Goal: Task Accomplishment & Management: Manage account settings

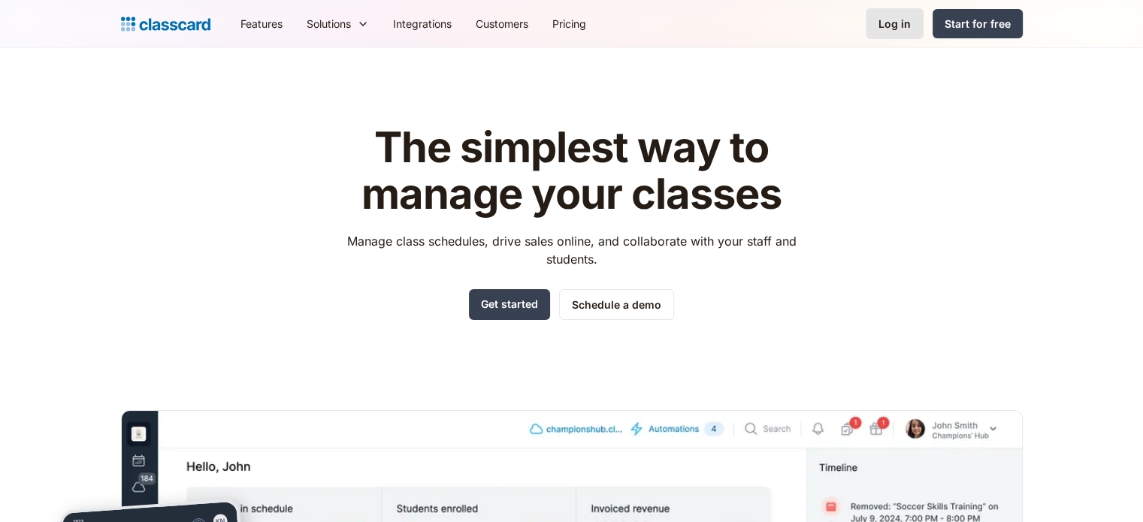
click at [877, 23] on link "Log in" at bounding box center [894, 23] width 58 height 31
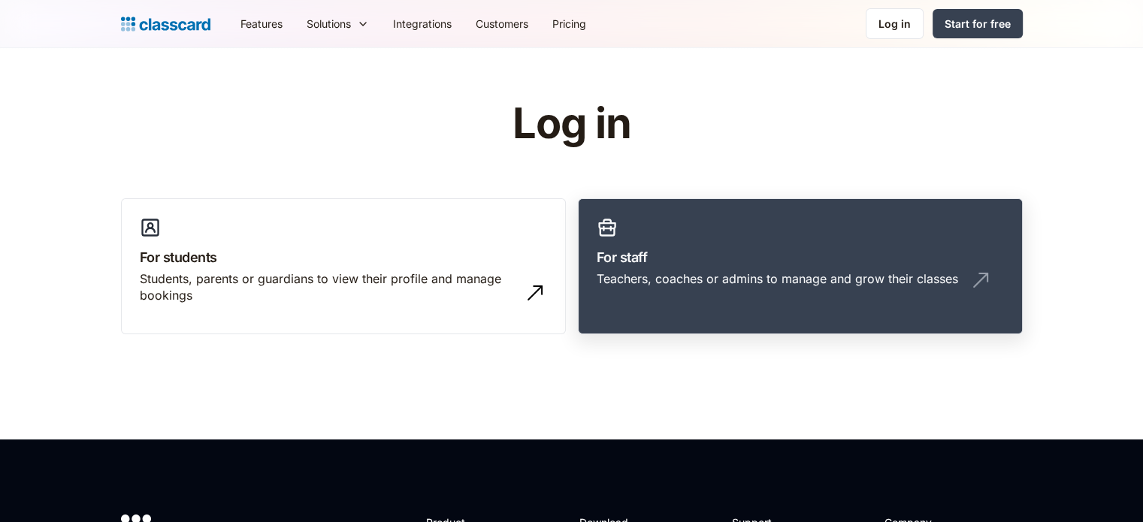
click at [912, 286] on div "Teachers, coaches or admins to manage and grow their classes" at bounding box center [776, 278] width 361 height 17
